Goal: Information Seeking & Learning: Learn about a topic

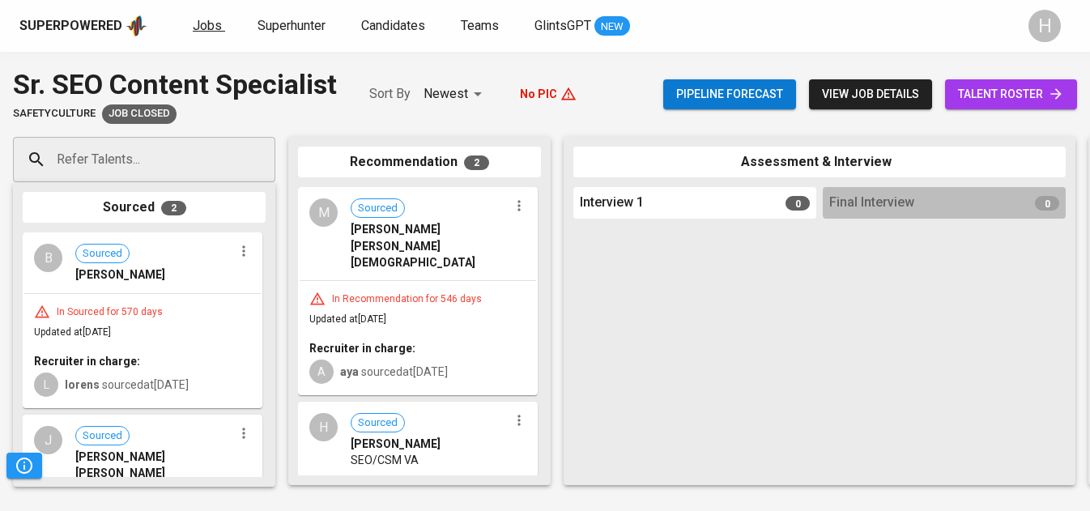
click at [211, 32] on span "Jobs" at bounding box center [207, 25] width 29 height 15
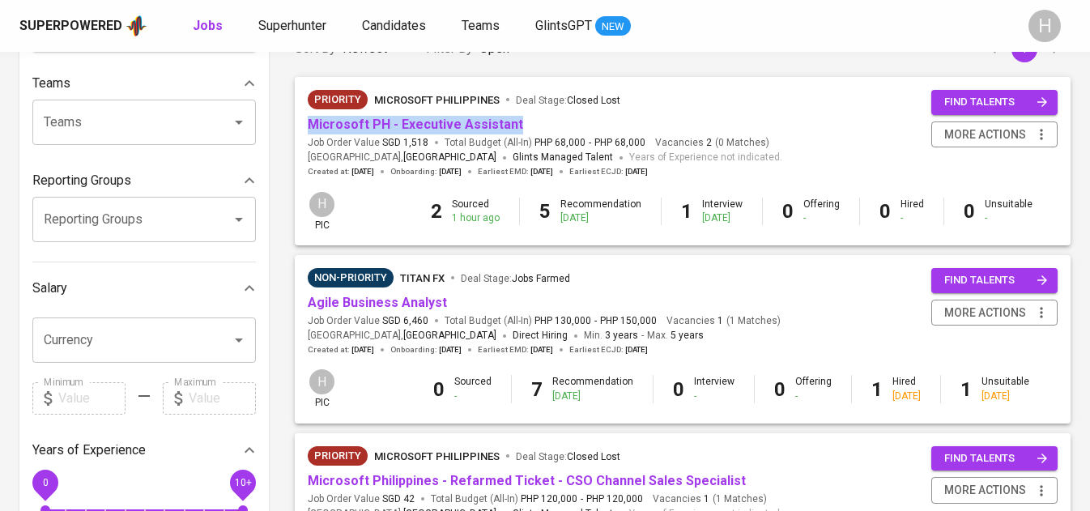
scroll to position [257, 0]
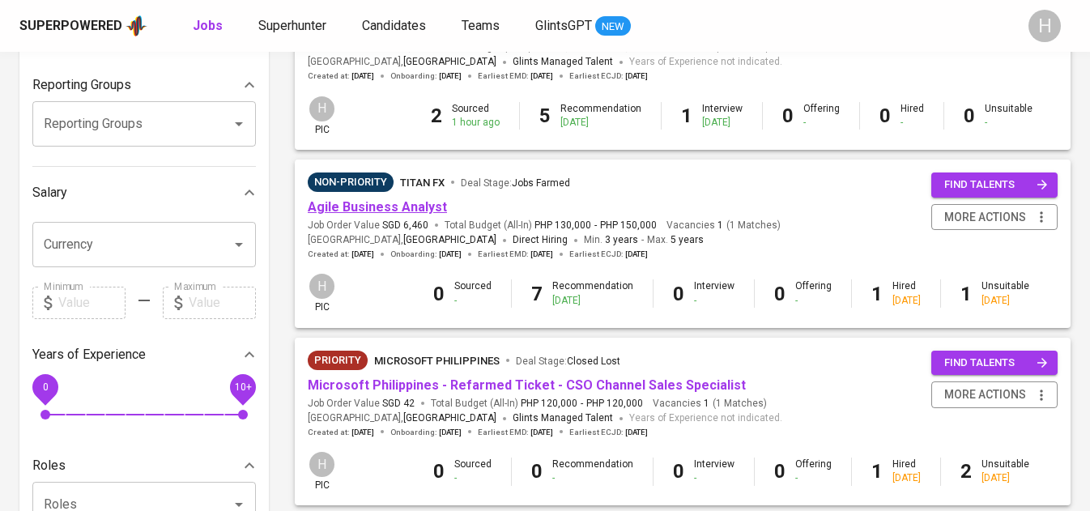
click at [419, 204] on link "Agile Business Analyst" at bounding box center [377, 206] width 139 height 15
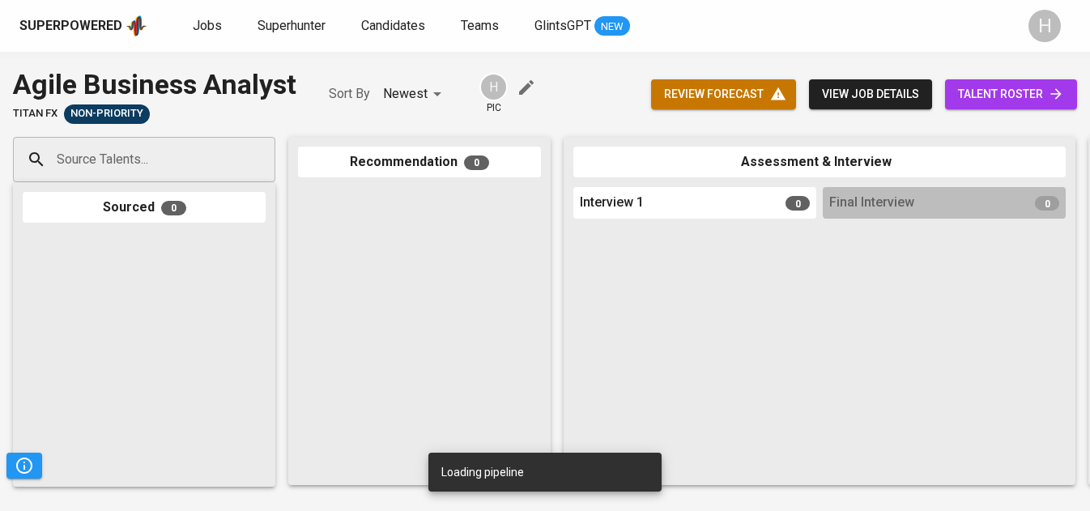
click at [966, 100] on span "talent roster" at bounding box center [1011, 94] width 106 height 20
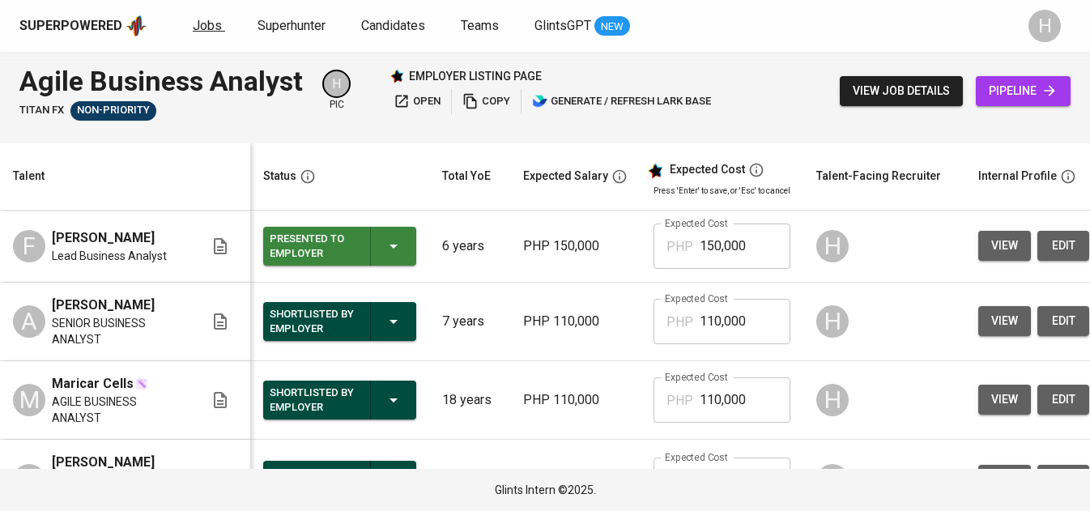
click at [203, 29] on span "Jobs" at bounding box center [207, 25] width 29 height 15
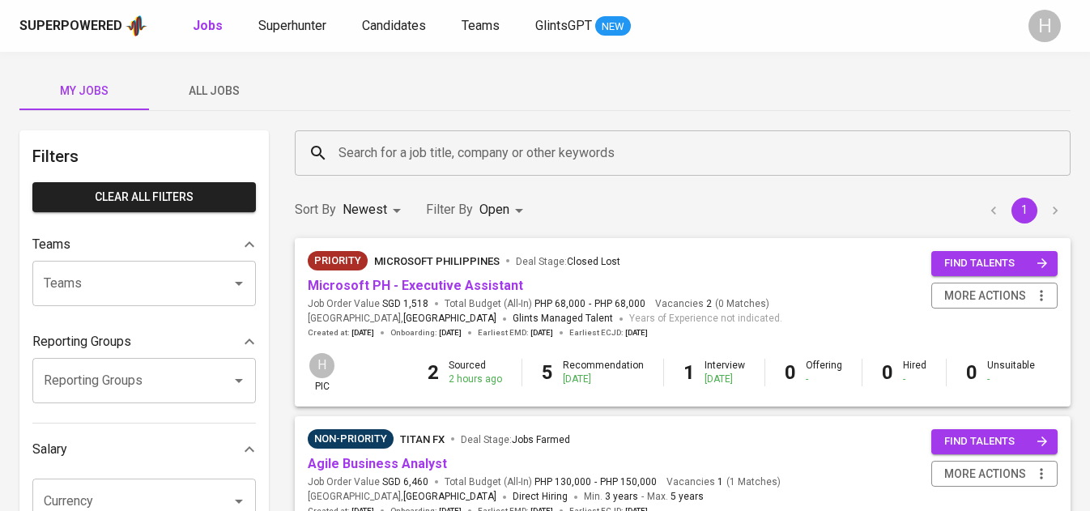
scroll to position [31, 0]
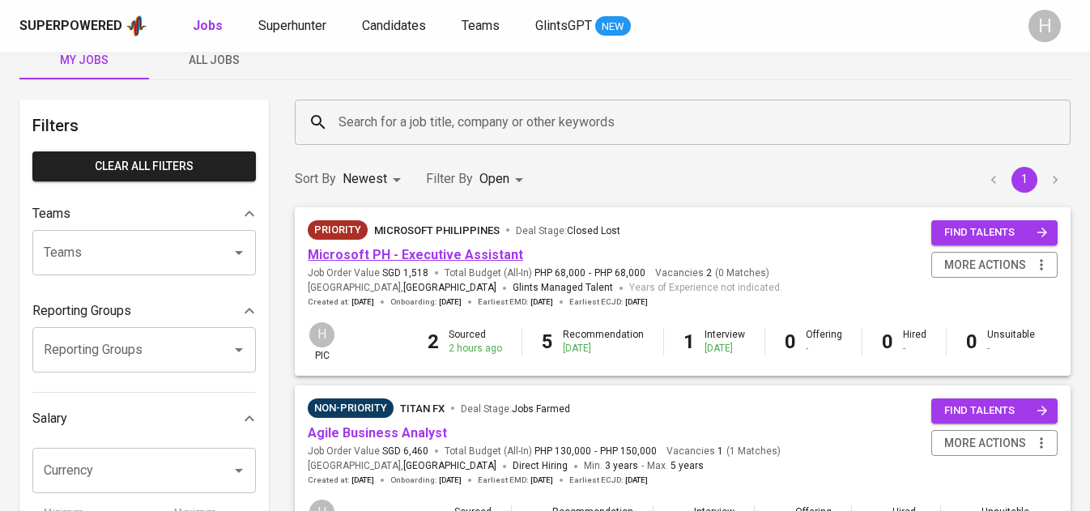
click at [446, 257] on link "Microsoft PH - Executive Assistant" at bounding box center [415, 254] width 215 height 15
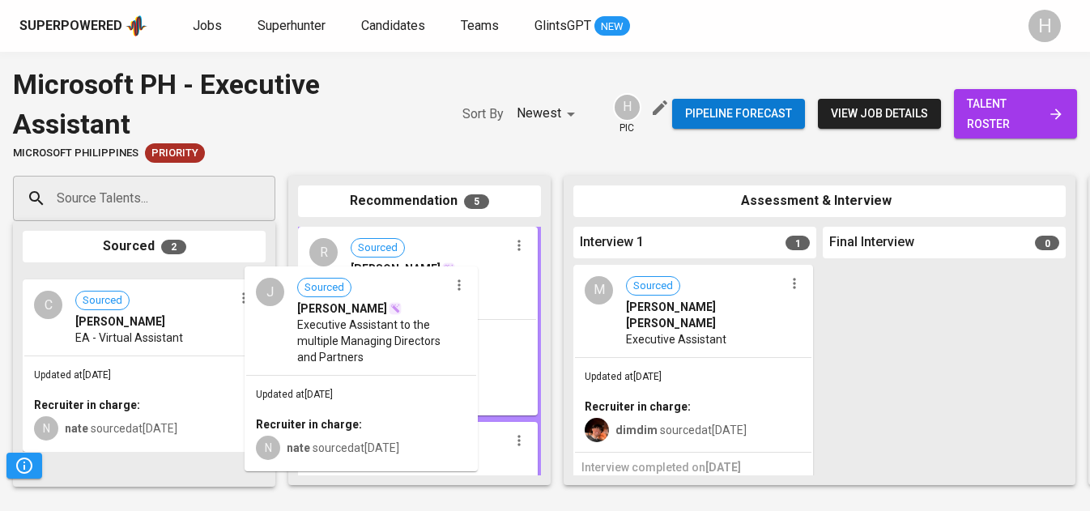
drag, startPoint x: 159, startPoint y: 331, endPoint x: 388, endPoint y: 326, distance: 229.3
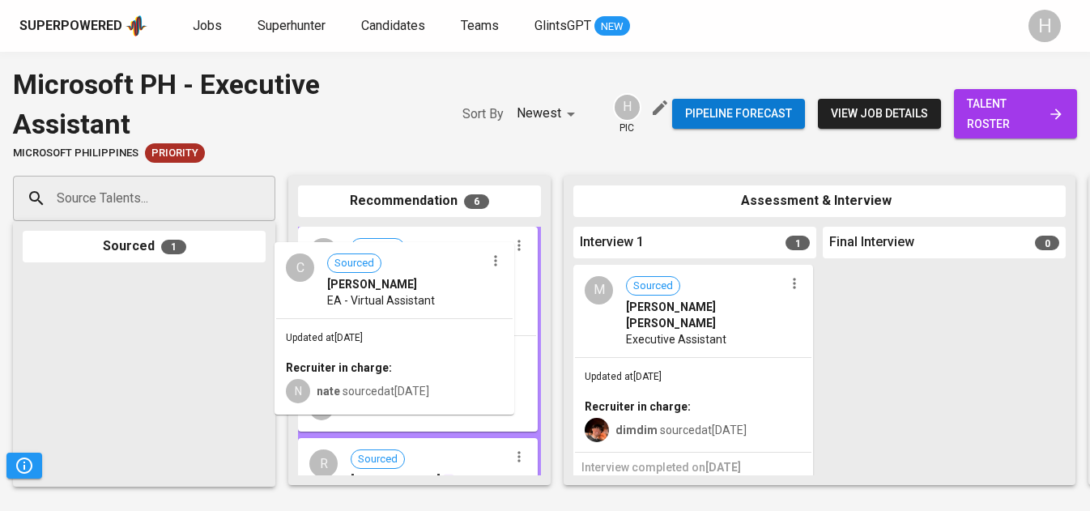
drag, startPoint x: 130, startPoint y: 305, endPoint x: 1072, endPoint y: 21, distance: 983.0
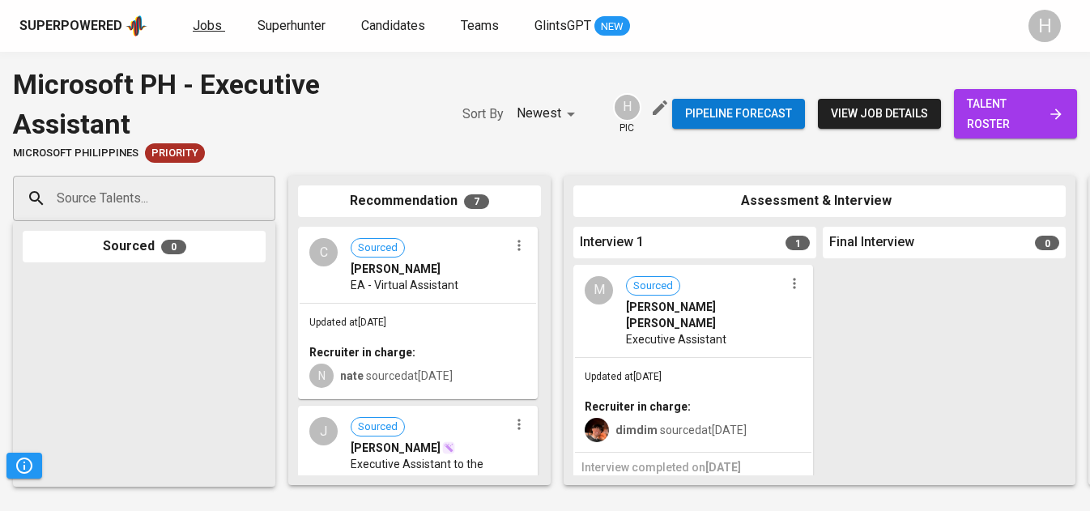
click at [208, 22] on span "Jobs" at bounding box center [207, 25] width 29 height 15
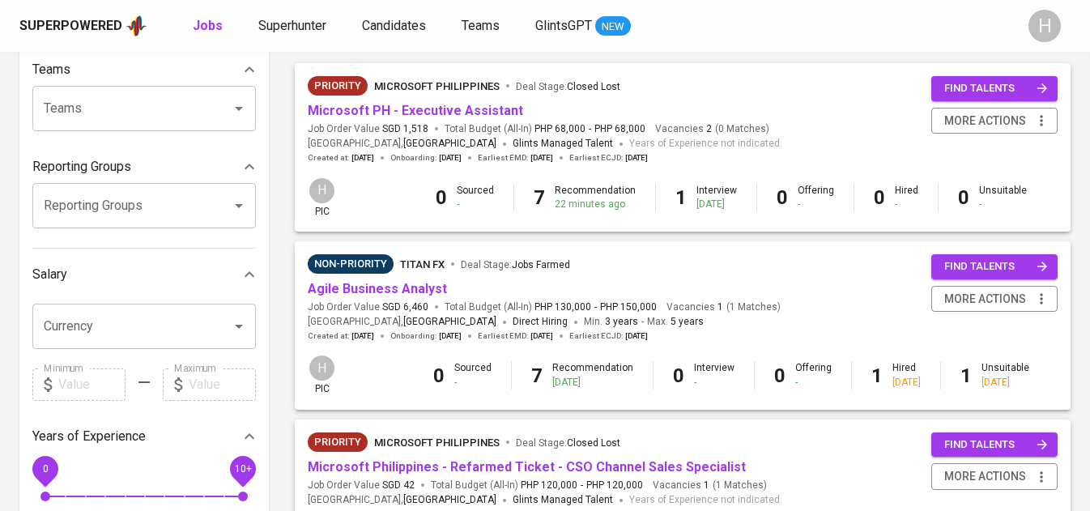
scroll to position [204, 0]
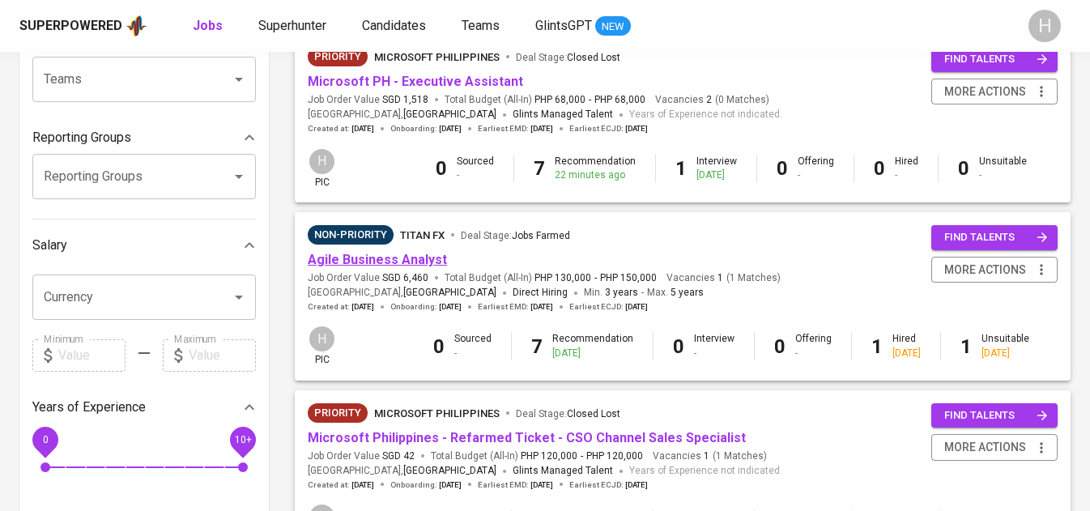
click at [431, 261] on link "Agile Business Analyst" at bounding box center [377, 259] width 139 height 15
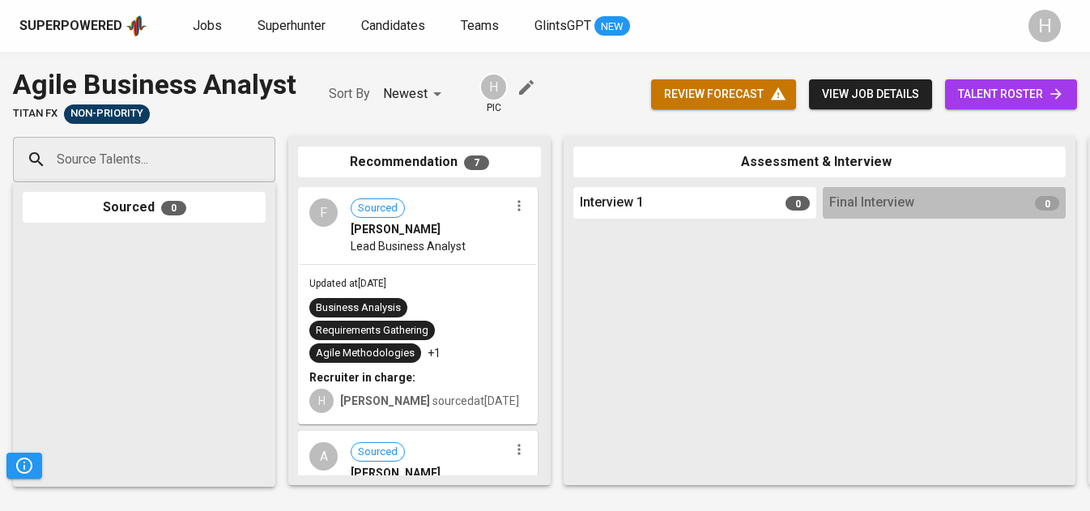
click at [981, 87] on span "talent roster" at bounding box center [1011, 94] width 106 height 20
